Goal: Task Accomplishment & Management: Use online tool/utility

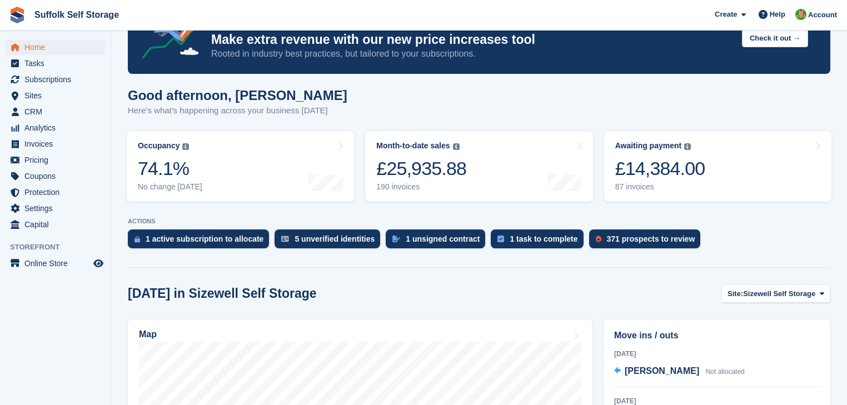
scroll to position [44, 0]
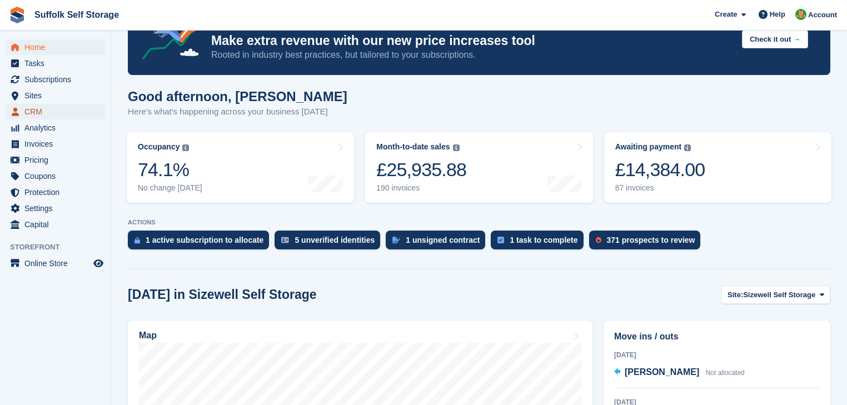
click at [29, 111] on span "CRM" at bounding box center [57, 112] width 67 height 16
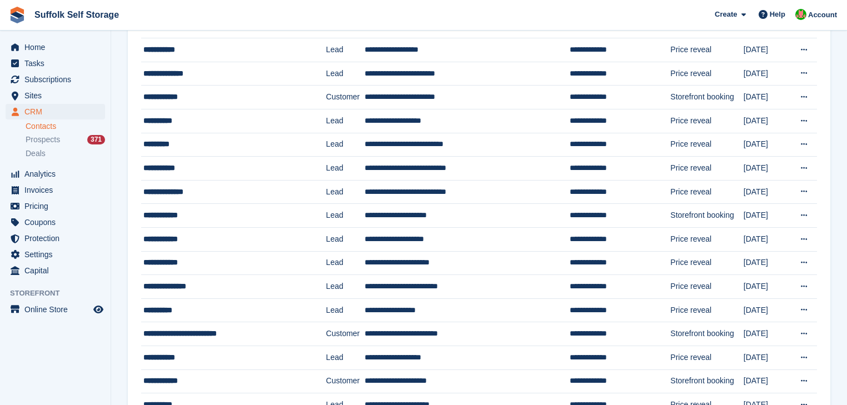
scroll to position [572, 0]
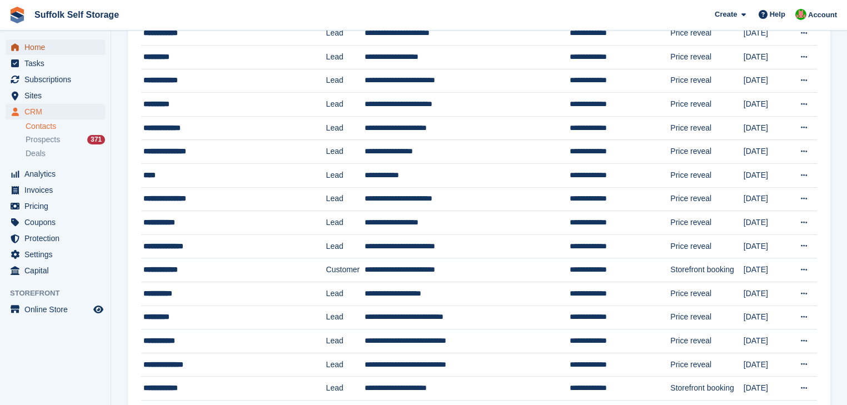
click at [40, 48] on span "Home" at bounding box center [57, 47] width 67 height 16
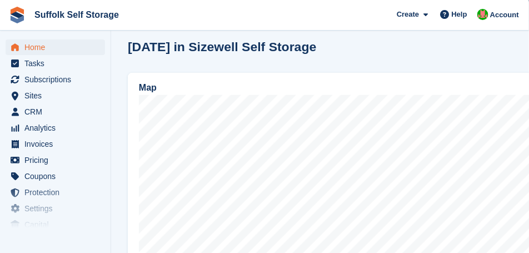
scroll to position [350, 0]
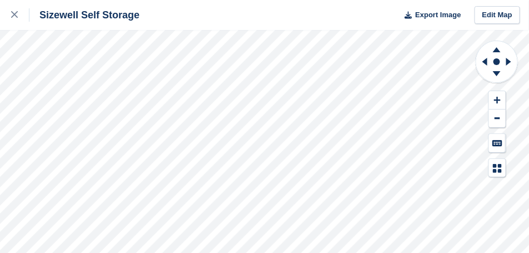
click at [129, 50] on div "Sizewell Self Storage Export Image Edit Map" at bounding box center [264, 126] width 529 height 253
click at [134, 51] on div "Sizewell Self Storage Export Image Edit Map" at bounding box center [264, 126] width 529 height 253
click at [13, 16] on icon at bounding box center [14, 14] width 7 height 7
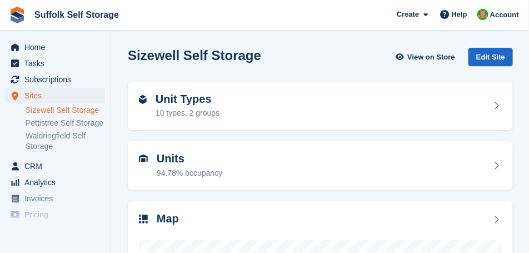
click at [41, 112] on link "Sizewell Self Storage" at bounding box center [65, 110] width 79 height 11
click at [39, 48] on span "Home" at bounding box center [57, 47] width 67 height 16
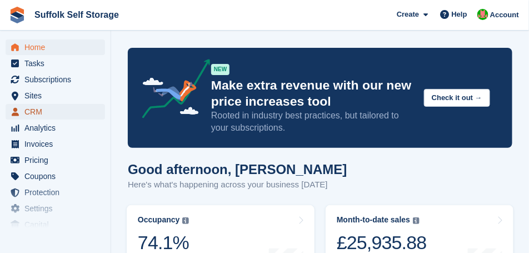
click at [42, 113] on span "CRM" at bounding box center [57, 112] width 67 height 16
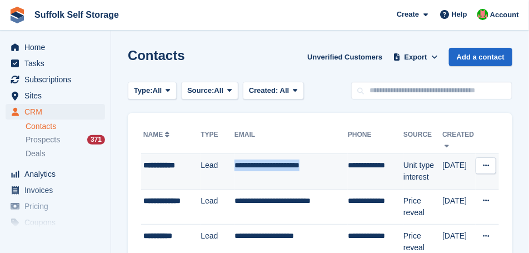
drag, startPoint x: 328, startPoint y: 166, endPoint x: 235, endPoint y: 166, distance: 93.9
click at [235, 166] on td "**********" at bounding box center [291, 172] width 113 height 36
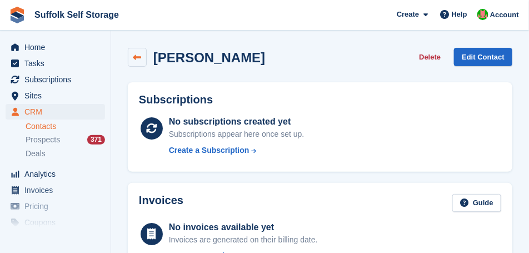
click at [137, 57] on icon at bounding box center [137, 57] width 8 height 8
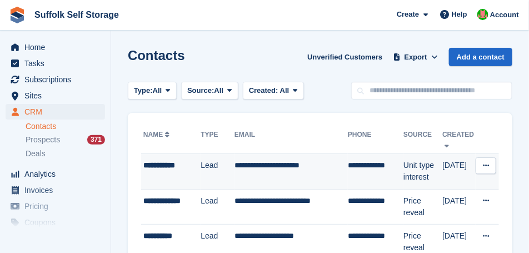
click at [327, 167] on td "**********" at bounding box center [291, 172] width 113 height 36
drag, startPoint x: 328, startPoint y: 165, endPoint x: 234, endPoint y: 164, distance: 93.9
click at [235, 164] on td "**********" at bounding box center [291, 172] width 113 height 36
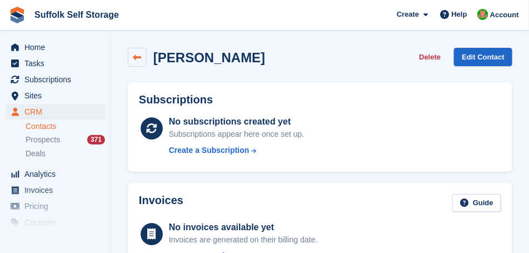
click at [144, 61] on link at bounding box center [137, 57] width 19 height 19
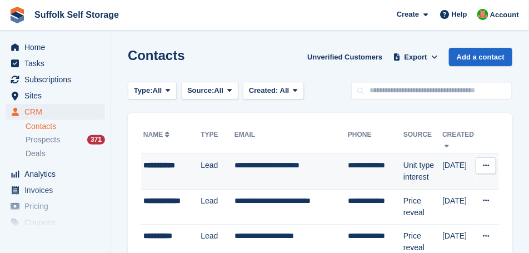
click at [181, 168] on div "**********" at bounding box center [171, 166] width 57 height 12
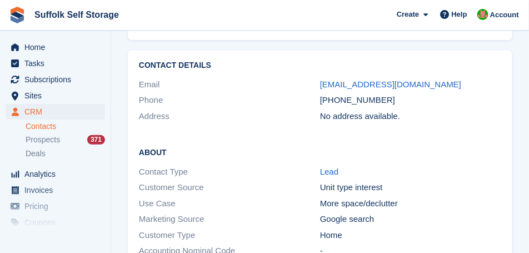
scroll to position [778, 0]
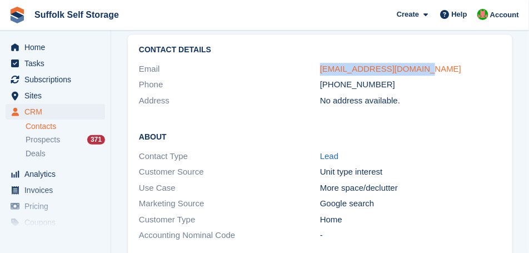
drag, startPoint x: 423, startPoint y: 68, endPoint x: 326, endPoint y: 72, distance: 97.3
click at [320, 72] on div "karencoxon123@gmail.com" at bounding box center [410, 69] width 181 height 13
copy link "karencoxon123@gmail.com"
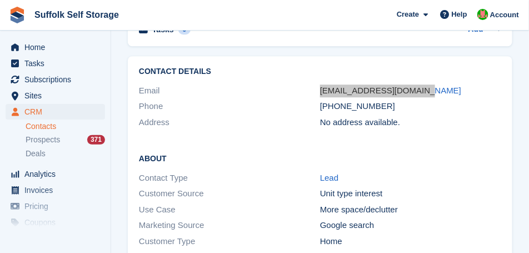
scroll to position [722, 0]
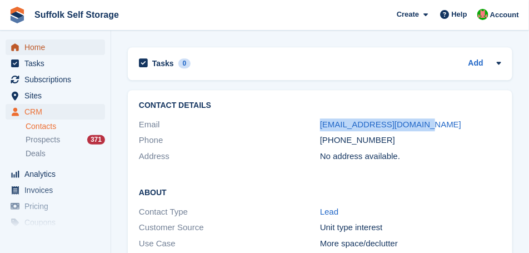
click at [43, 49] on span "Home" at bounding box center [57, 47] width 67 height 16
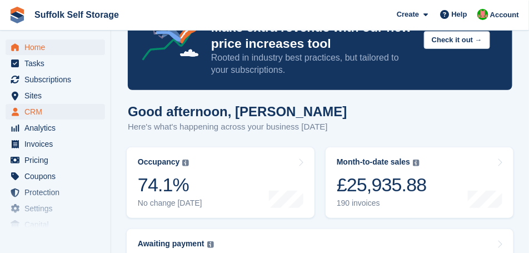
scroll to position [56, 0]
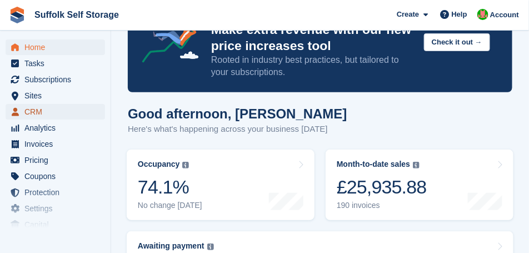
click at [32, 110] on span "CRM" at bounding box center [57, 112] width 67 height 16
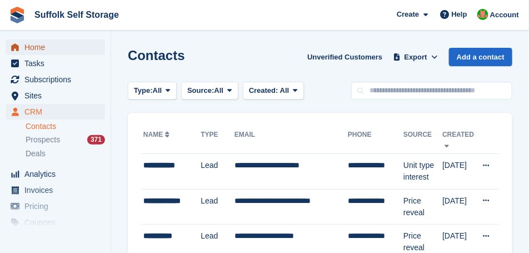
click at [38, 49] on span "Home" at bounding box center [57, 47] width 67 height 16
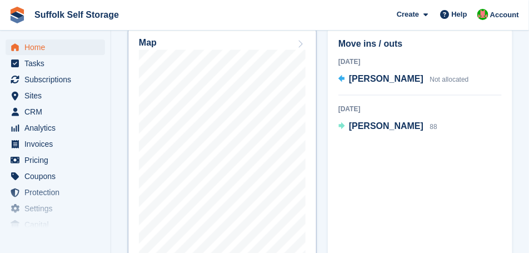
scroll to position [472, 0]
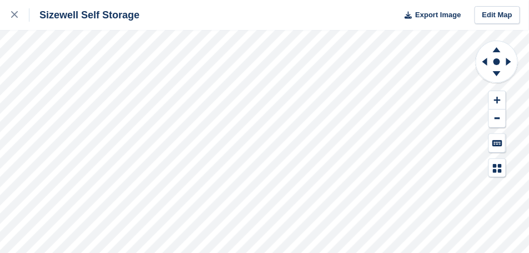
click at [146, 61] on div "Sizewell Self Storage Export Image Edit Map" at bounding box center [264, 126] width 529 height 253
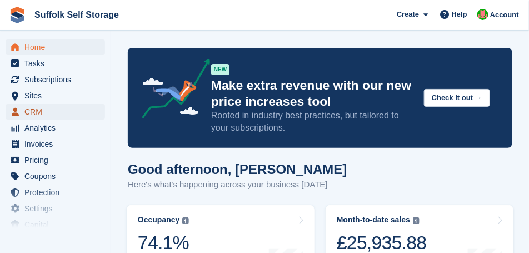
click at [24, 112] on span "CRM" at bounding box center [57, 112] width 67 height 16
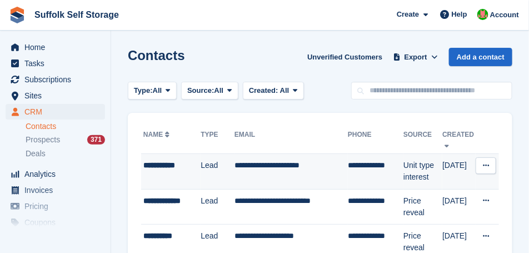
click at [190, 170] on div "**********" at bounding box center [171, 166] width 57 height 12
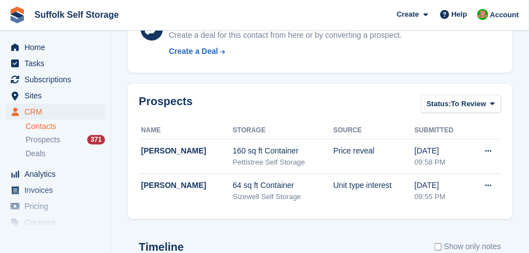
scroll to position [306, 0]
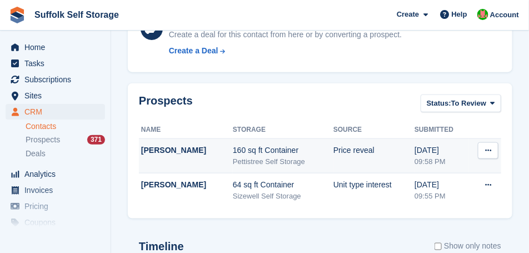
click at [167, 153] on div "[PERSON_NAME]" at bounding box center [187, 150] width 92 height 12
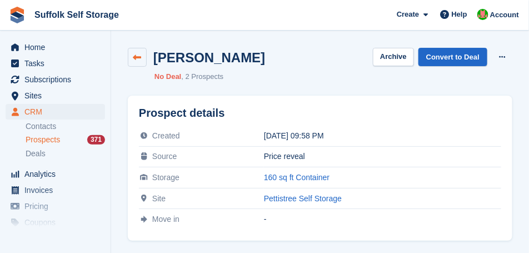
click at [134, 59] on icon at bounding box center [137, 57] width 8 height 8
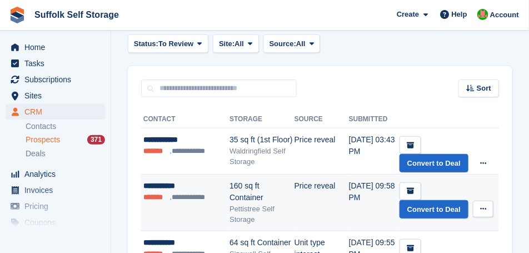
scroll to position [167, 0]
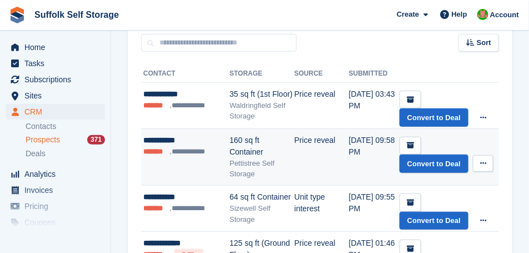
click at [166, 150] on li "*******" at bounding box center [156, 151] width 27 height 11
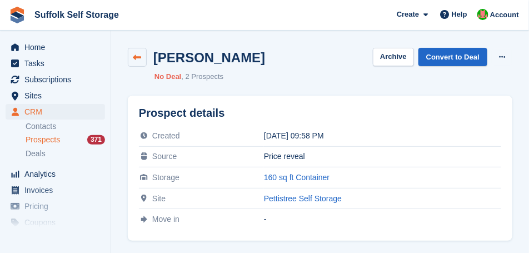
click at [137, 57] on icon at bounding box center [137, 57] width 8 height 8
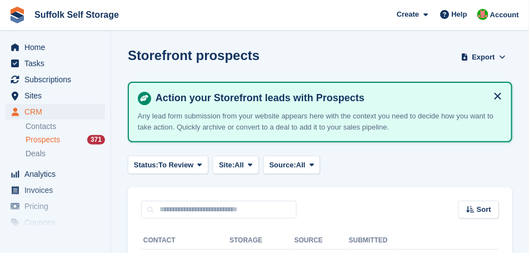
click at [233, 113] on p "Any lead form submission from your website appears here with the context you ne…" at bounding box center [320, 122] width 365 height 22
click at [498, 93] on button at bounding box center [498, 96] width 18 height 18
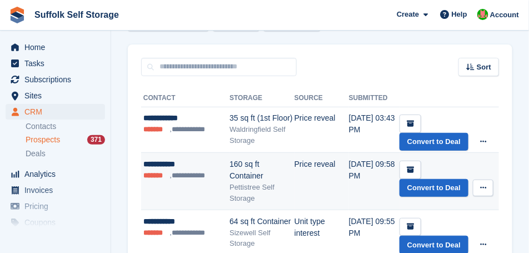
scroll to position [111, 0]
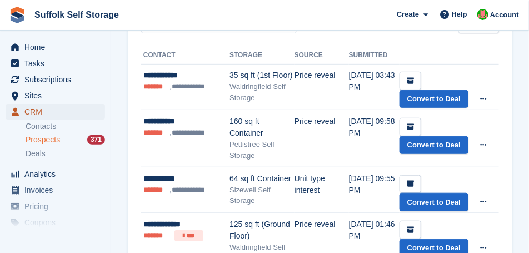
click at [46, 109] on span "CRM" at bounding box center [57, 112] width 67 height 16
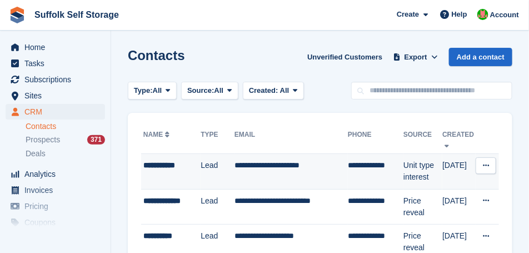
click at [270, 171] on td "**********" at bounding box center [291, 172] width 113 height 36
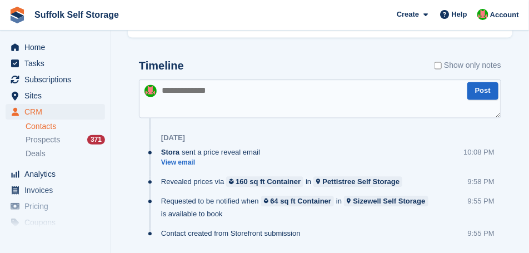
scroll to position [417, 0]
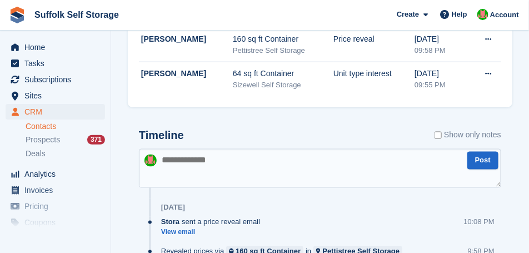
click at [210, 162] on textarea at bounding box center [320, 168] width 362 height 39
click at [370, 163] on textarea "**********" at bounding box center [320, 168] width 362 height 39
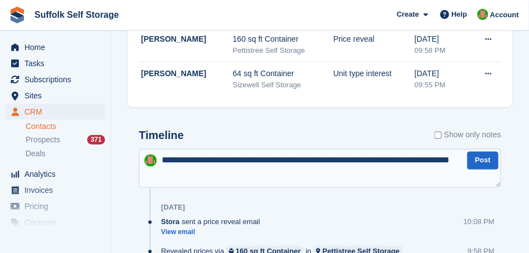
click at [432, 114] on div "Subscriptions No subscriptions created yet Subscriptions appear here once set u…" at bounding box center [320, 3] width 396 height 687
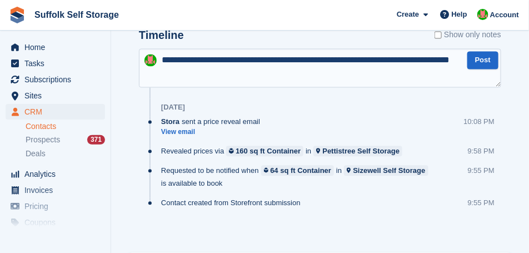
scroll to position [520, 0]
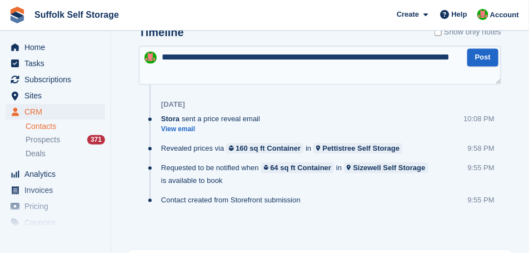
click at [232, 76] on textarea "**********" at bounding box center [320, 65] width 362 height 39
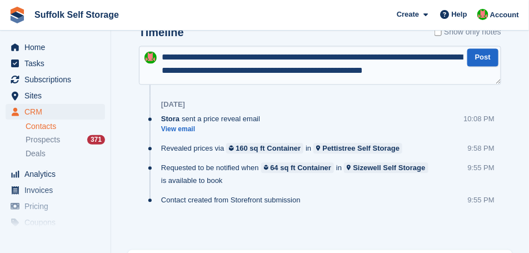
scroll to position [6, 0]
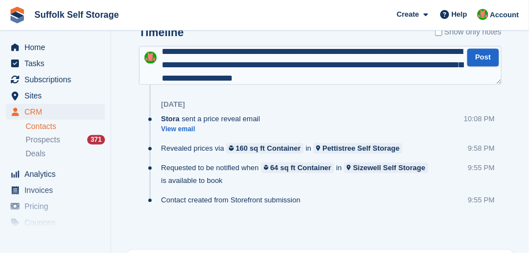
click at [245, 106] on div "[DATE]" at bounding box center [331, 105] width 341 height 18
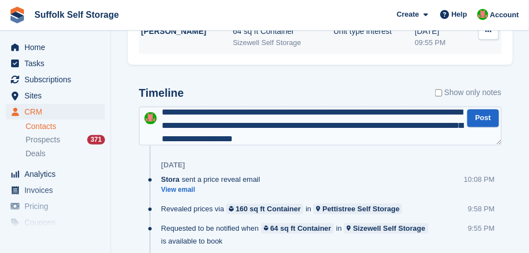
scroll to position [547, 0]
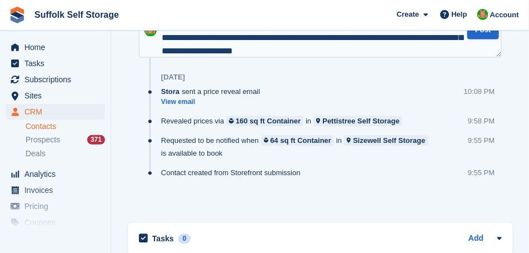
click at [392, 49] on textarea "**********" at bounding box center [320, 37] width 363 height 39
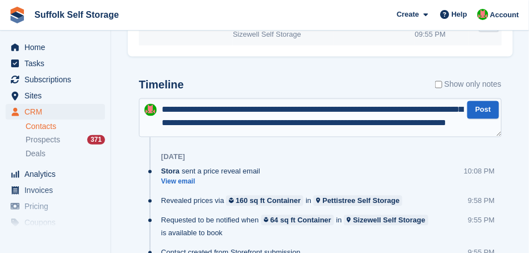
scroll to position [436, 0]
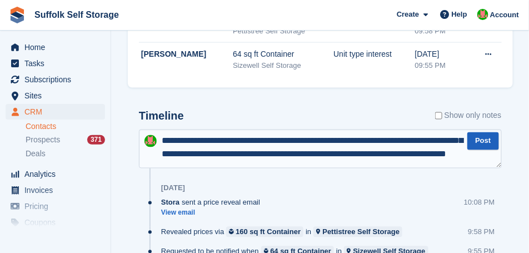
type textarea "**********"
click at [477, 142] on button "Post" at bounding box center [482, 141] width 31 height 18
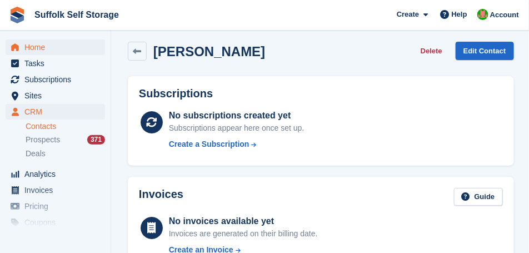
scroll to position [0, 0]
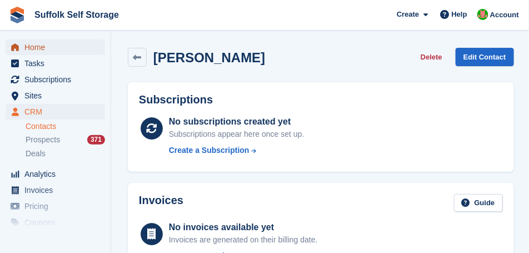
click at [39, 49] on span "Home" at bounding box center [57, 47] width 67 height 16
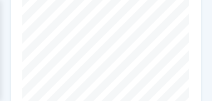
scroll to position [798, 0]
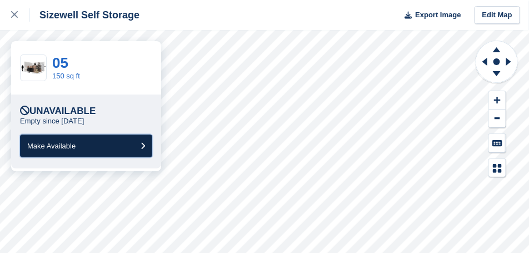
click at [86, 101] on button "Make Available" at bounding box center [86, 145] width 132 height 23
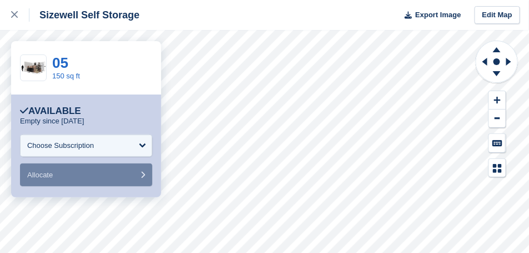
click at [113, 66] on div "05 150 sq ft" at bounding box center [86, 67] width 150 height 53
click at [94, 101] on div "**********" at bounding box center [86, 145] width 150 height 103
click at [112, 78] on div "05 150 sq ft" at bounding box center [86, 67] width 150 height 53
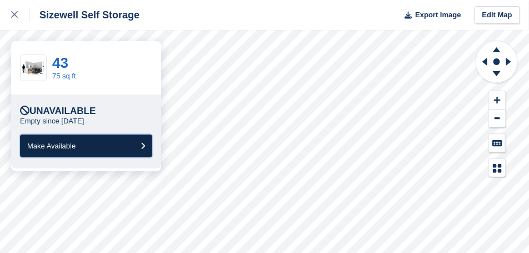
click at [90, 101] on button "Make Available" at bounding box center [86, 145] width 132 height 23
click at [108, 101] on button "Make Available" at bounding box center [86, 145] width 132 height 23
